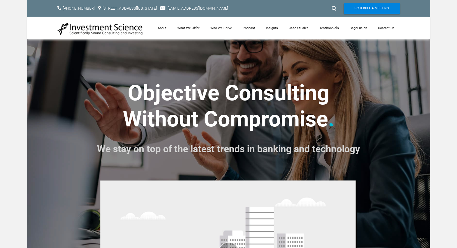
drag, startPoint x: 238, startPoint y: 8, endPoint x: 191, endPoint y: 7, distance: 46.3
click at [191, 7] on div "[EMAIL_ADDRESS][DOMAIN_NAME]" at bounding box center [195, 8] width 71 height 7
click at [269, 36] on link "Insights" at bounding box center [272, 28] width 23 height 23
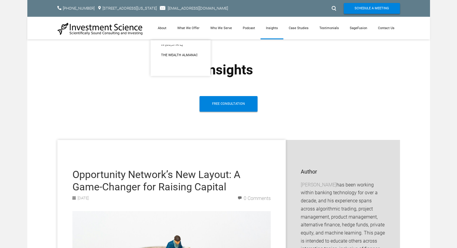
click at [87, 32] on img at bounding box center [100, 28] width 86 height 13
